Goal: Task Accomplishment & Management: Manage account settings

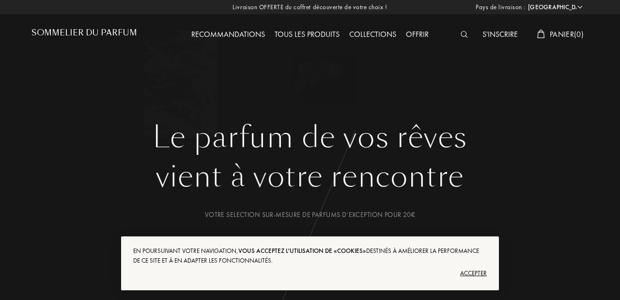
select select "FR"
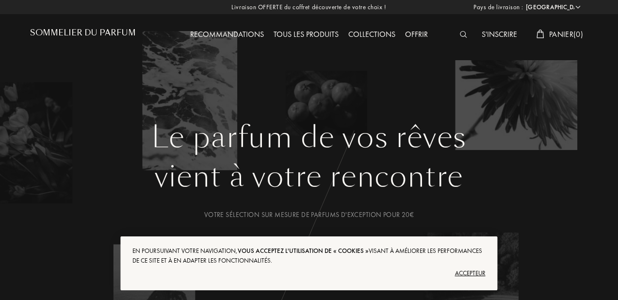
click at [474, 273] on font "Accepteur" at bounding box center [470, 273] width 31 height 8
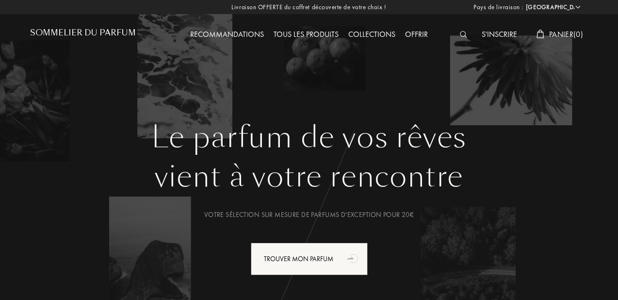
click at [376, 35] on font "Collections" at bounding box center [371, 34] width 47 height 10
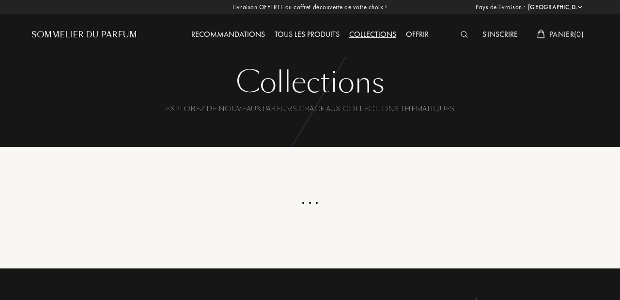
select select "FR"
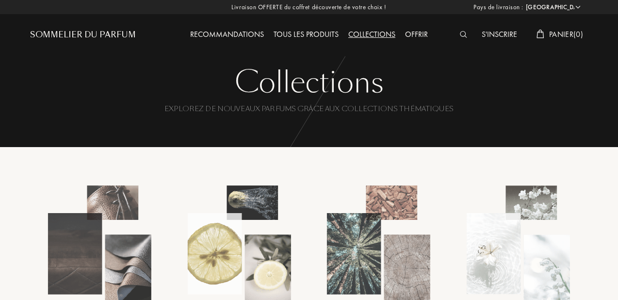
click at [102, 36] on div "Sommelier du Parfum" at bounding box center [83, 35] width 106 height 12
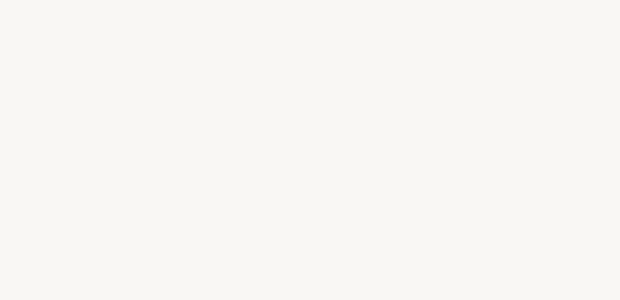
select select "FR"
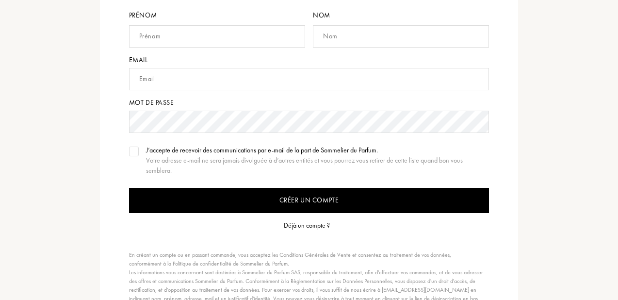
scroll to position [143, 0]
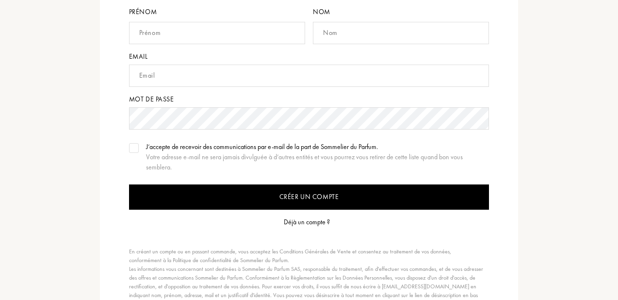
click at [302, 225] on div "Déjà un compte ?" at bounding box center [307, 222] width 46 height 10
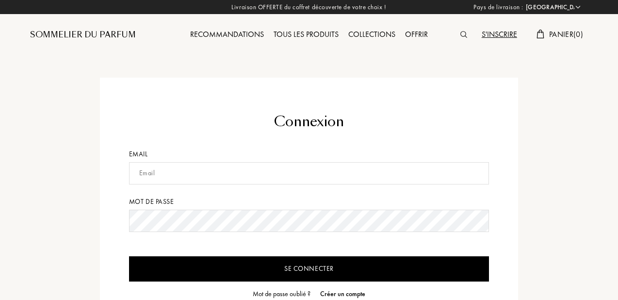
select select "FR"
click at [283, 166] on input "text" at bounding box center [309, 173] width 360 height 22
type input "[EMAIL_ADDRESS][DOMAIN_NAME]"
click at [281, 268] on input "Se connecter" at bounding box center [309, 268] width 360 height 25
click at [275, 268] on input "Se connecter" at bounding box center [309, 268] width 360 height 25
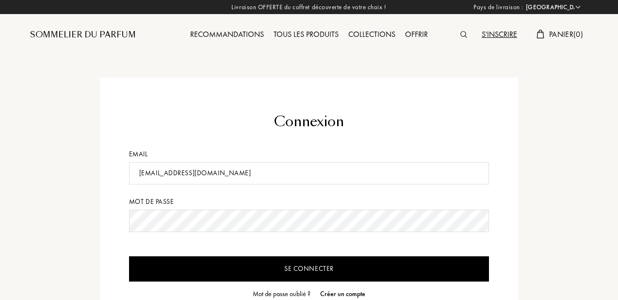
click at [278, 261] on input "Se connecter" at bounding box center [309, 268] width 360 height 25
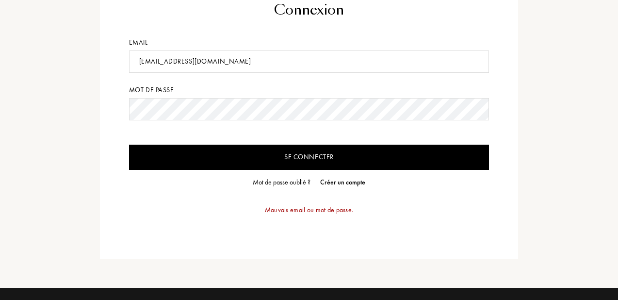
scroll to position [103, 0]
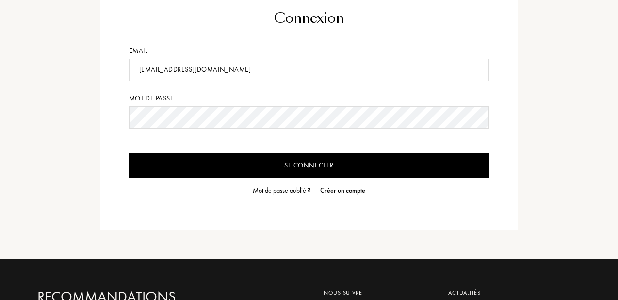
click at [270, 129] on form "Connexion Email adem60870@gmail.com Mot de passe Se connecter Mot de passe oubl…" at bounding box center [309, 102] width 360 height 188
click at [284, 154] on input "Se connecter" at bounding box center [309, 165] width 360 height 25
click at [129, 153] on input "Se connecter" at bounding box center [309, 165] width 360 height 25
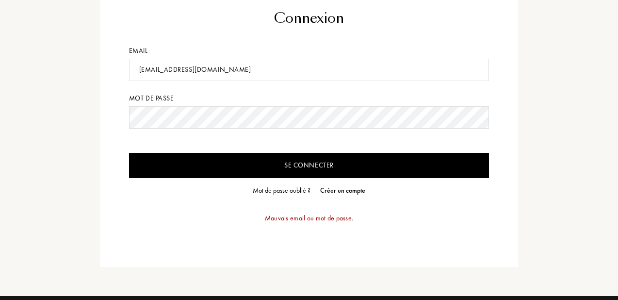
click at [129, 153] on input "Se connecter" at bounding box center [309, 165] width 360 height 25
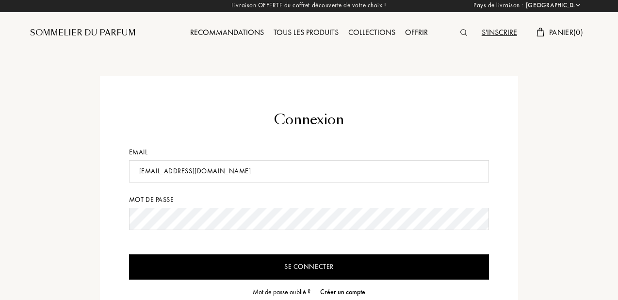
scroll to position [0, 0]
